Goal: Check status: Check status

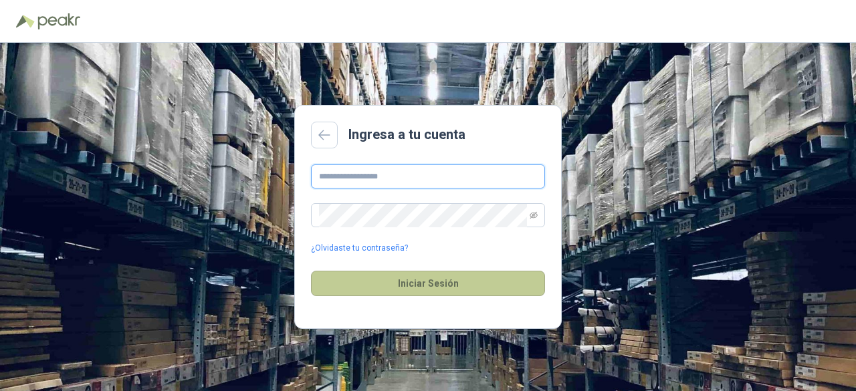
type input "**********"
click at [445, 284] on button "Iniciar Sesión" at bounding box center [428, 283] width 234 height 25
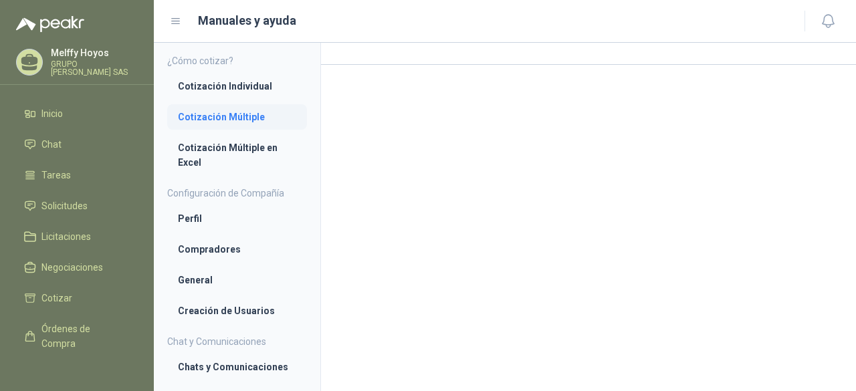
click at [207, 118] on li "Cotización Múltiple" at bounding box center [237, 117] width 118 height 15
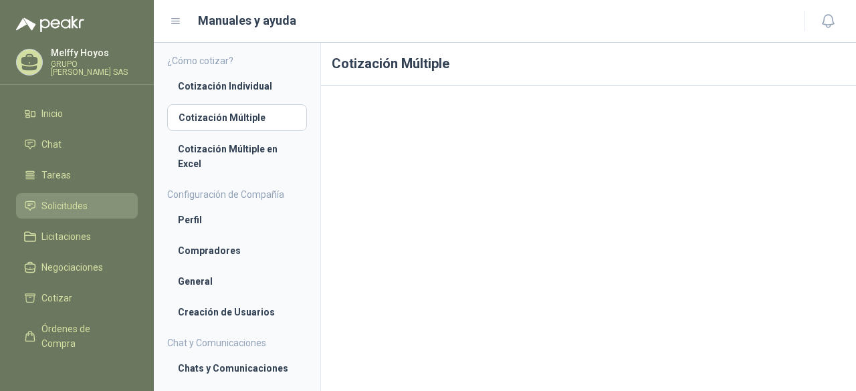
click at [74, 199] on span "Solicitudes" at bounding box center [64, 206] width 46 height 15
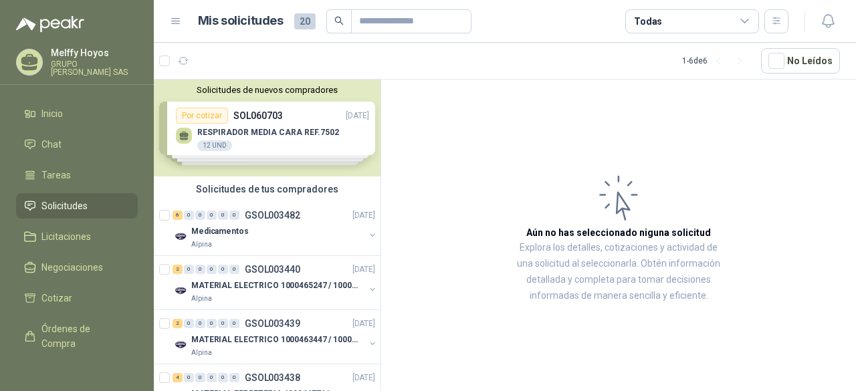
click at [264, 118] on div "Solicitudes de nuevos compradores Por cotizar SOL060703 [DATE] RESPIRADOR MEDIA…" at bounding box center [267, 128] width 227 height 97
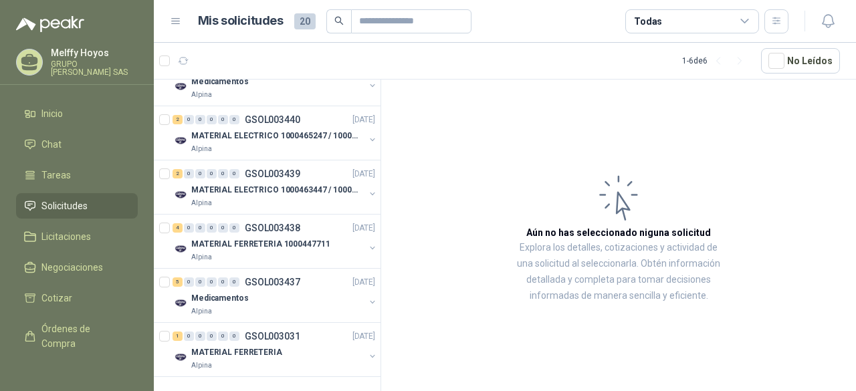
scroll to position [390, 0]
